Goal: Task Accomplishment & Management: Manage account settings

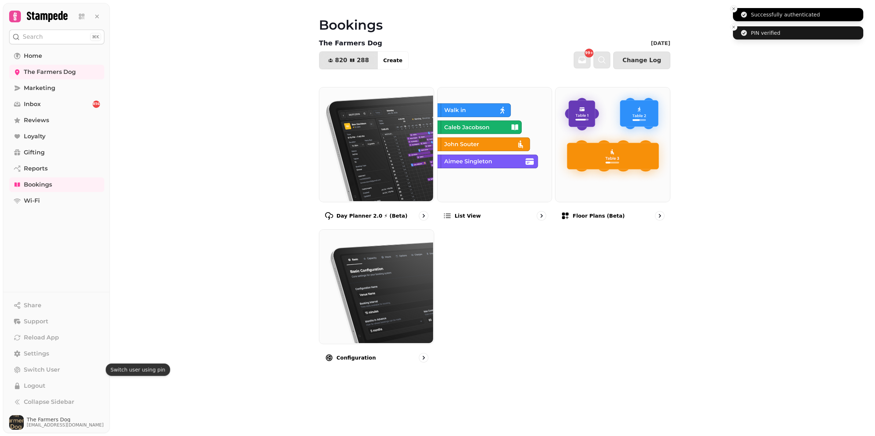
click at [735, 11] on icon "Close toast" at bounding box center [734, 9] width 4 height 4
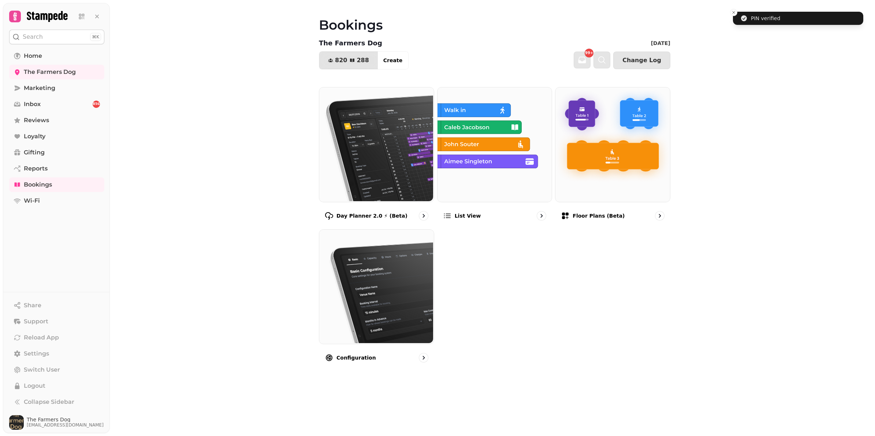
click at [735, 10] on icon "Close toast" at bounding box center [734, 12] width 4 height 4
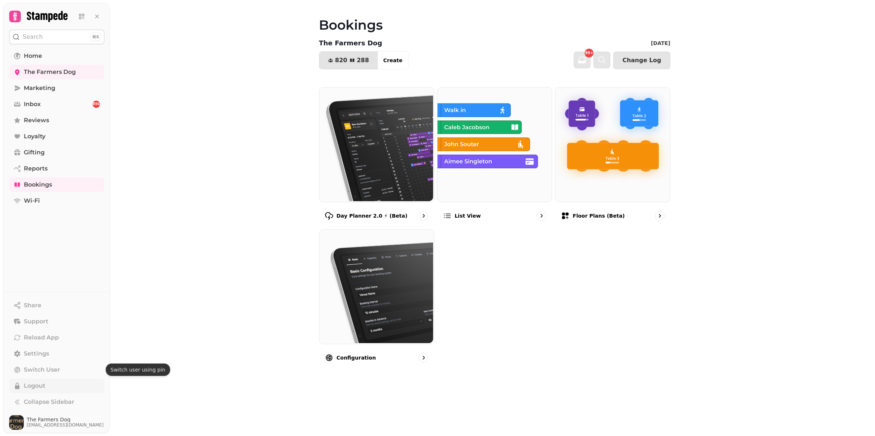
click at [50, 386] on button "Logout" at bounding box center [56, 386] width 95 height 15
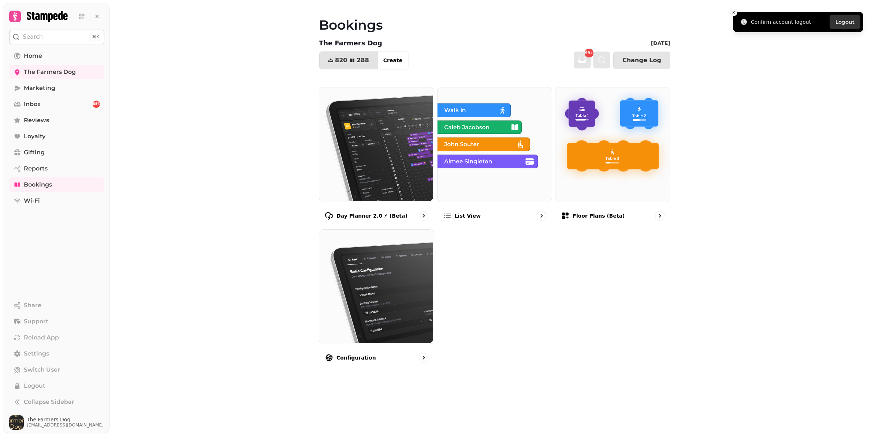
click at [844, 21] on button "Logout" at bounding box center [845, 22] width 31 height 15
